Goal: Information Seeking & Learning: Learn about a topic

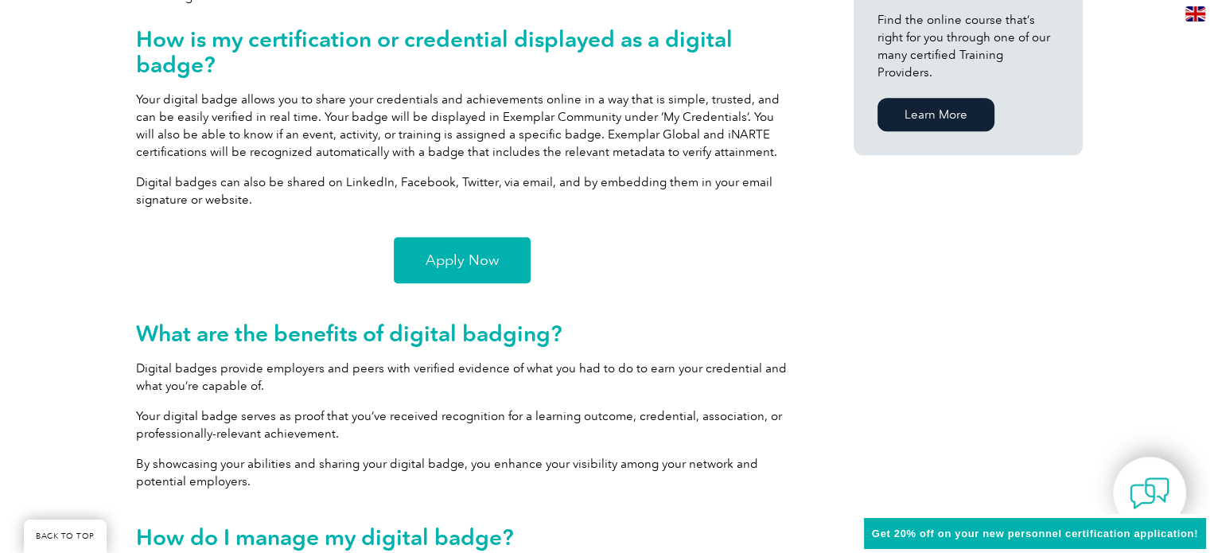
scroll to position [1114, 0]
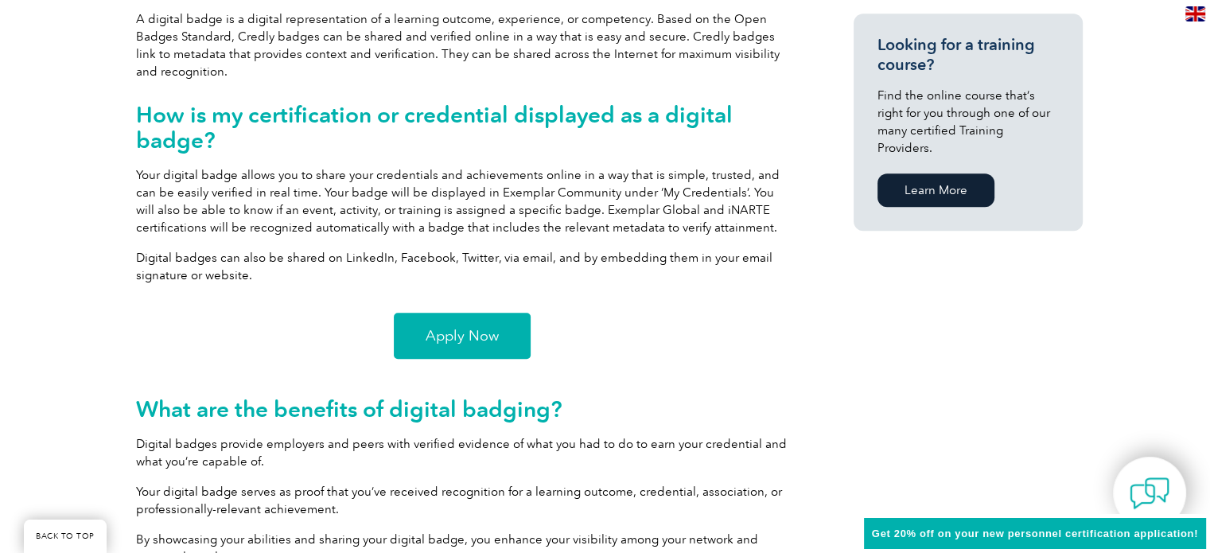
click at [445, 329] on span "Apply Now" at bounding box center [462, 336] width 73 height 14
